Goal: Transaction & Acquisition: Subscribe to service/newsletter

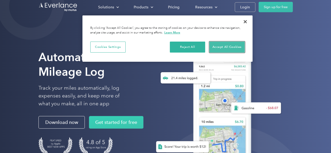
click at [219, 47] on button "Accept All Cookies" at bounding box center [226, 47] width 35 height 11
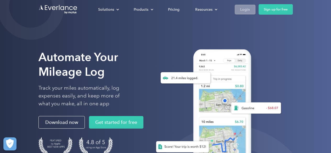
click at [243, 9] on div "Login" at bounding box center [245, 9] width 10 height 7
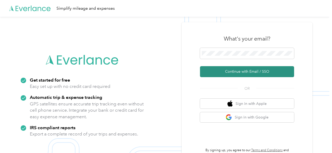
click at [235, 72] on button "Continue with Email / SSO" at bounding box center [247, 71] width 94 height 11
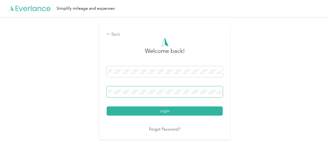
click at [142, 95] on span at bounding box center [165, 91] width 116 height 11
click at [163, 129] on link "Forgot Password?" at bounding box center [164, 130] width 31 height 6
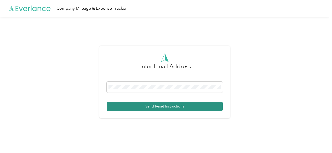
click at [161, 106] on button "Send Reset Instructions" at bounding box center [165, 106] width 116 height 9
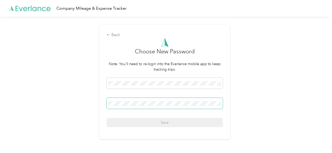
click at [150, 99] on span at bounding box center [165, 103] width 116 height 11
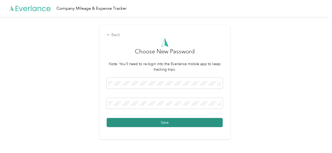
click at [157, 122] on button "Save" at bounding box center [165, 122] width 116 height 9
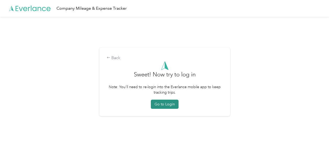
click at [172, 104] on button "Go to Login" at bounding box center [165, 104] width 28 height 9
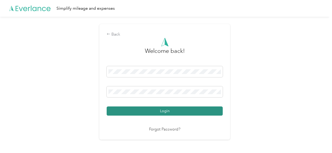
click at [152, 110] on button "Login" at bounding box center [165, 110] width 116 height 9
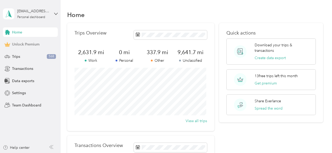
click at [30, 43] on span "Unlock Premium" at bounding box center [25, 44] width 27 height 5
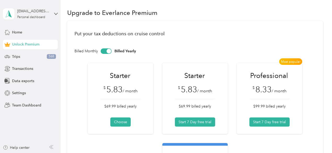
scroll to position [4, 0]
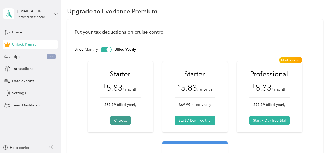
click at [124, 118] on button "Choose" at bounding box center [120, 120] width 20 height 9
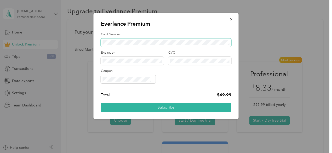
click at [152, 39] on span at bounding box center [166, 42] width 130 height 8
click at [115, 39] on span at bounding box center [166, 42] width 130 height 8
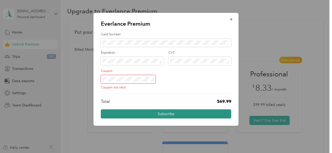
click at [166, 113] on button "Subscribe" at bounding box center [166, 113] width 130 height 9
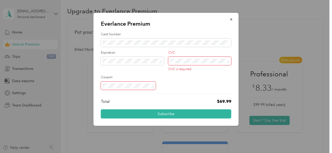
click at [115, 66] on div "Expiration" at bounding box center [132, 60] width 63 height 21
click at [180, 57] on span at bounding box center [199, 61] width 63 height 8
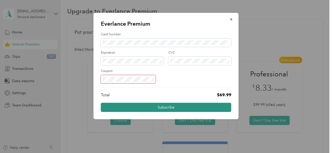
click at [168, 107] on button "Subscribe" at bounding box center [166, 107] width 130 height 9
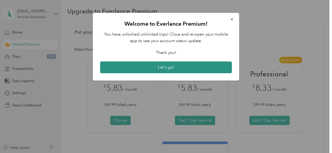
click at [167, 67] on button "Let's go!" at bounding box center [166, 67] width 132 height 12
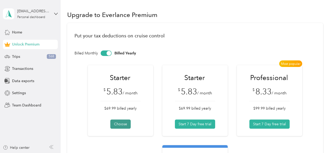
click at [122, 124] on button "Choose" at bounding box center [120, 123] width 20 height 9
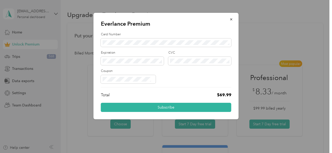
click at [170, 80] on div at bounding box center [166, 79] width 130 height 8
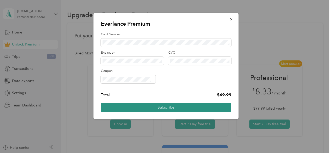
click at [180, 109] on button "Subscribe" at bounding box center [166, 107] width 130 height 9
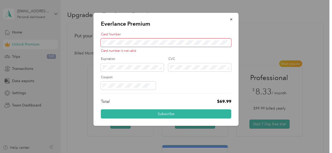
click at [147, 39] on span at bounding box center [166, 42] width 130 height 8
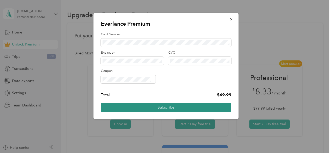
click at [159, 108] on button "Subscribe" at bounding box center [166, 107] width 130 height 9
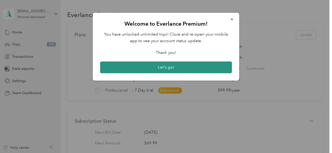
click at [173, 65] on button "Let's go!" at bounding box center [166, 67] width 132 height 12
